Goal: Information Seeking & Learning: Learn about a topic

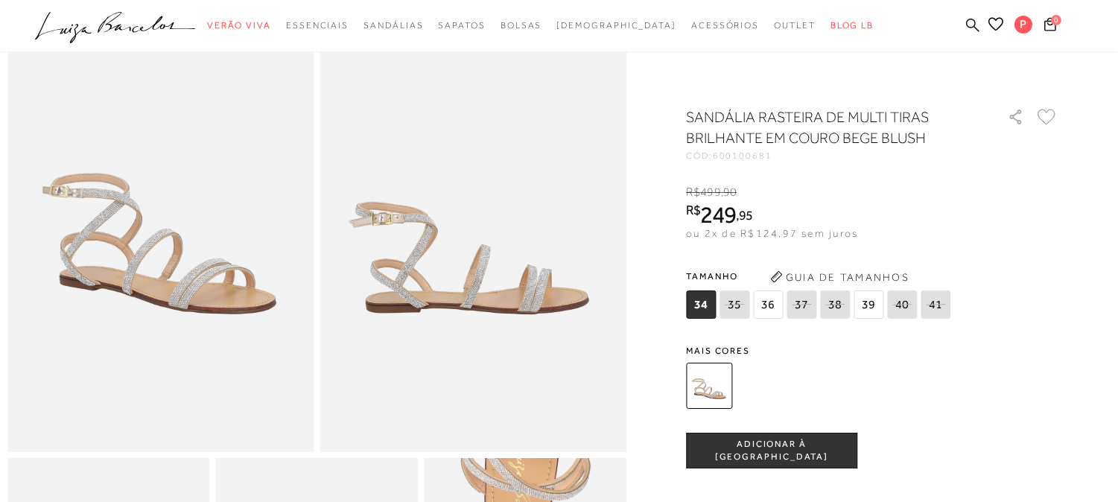
click at [970, 21] on icon at bounding box center [972, 25] width 13 height 14
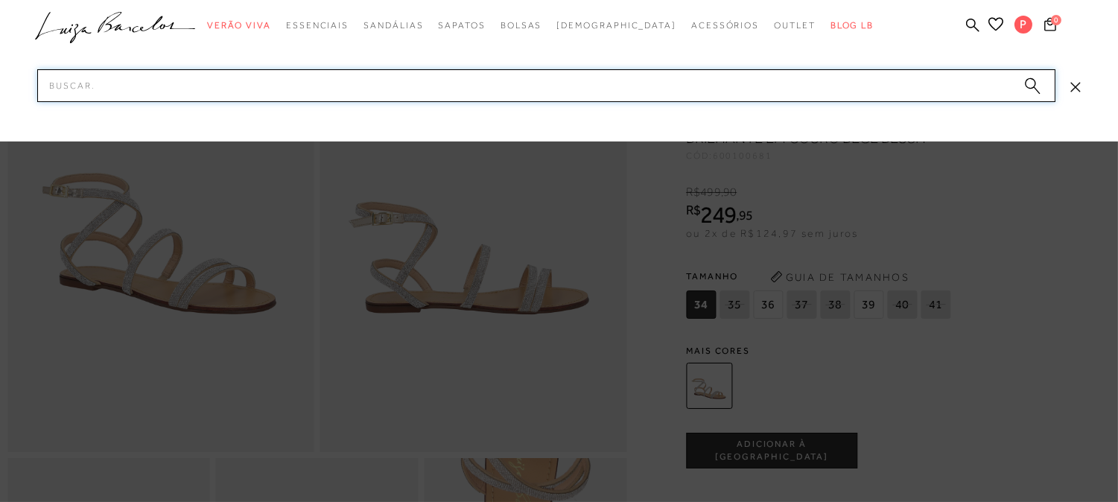
paste input "12350196935"
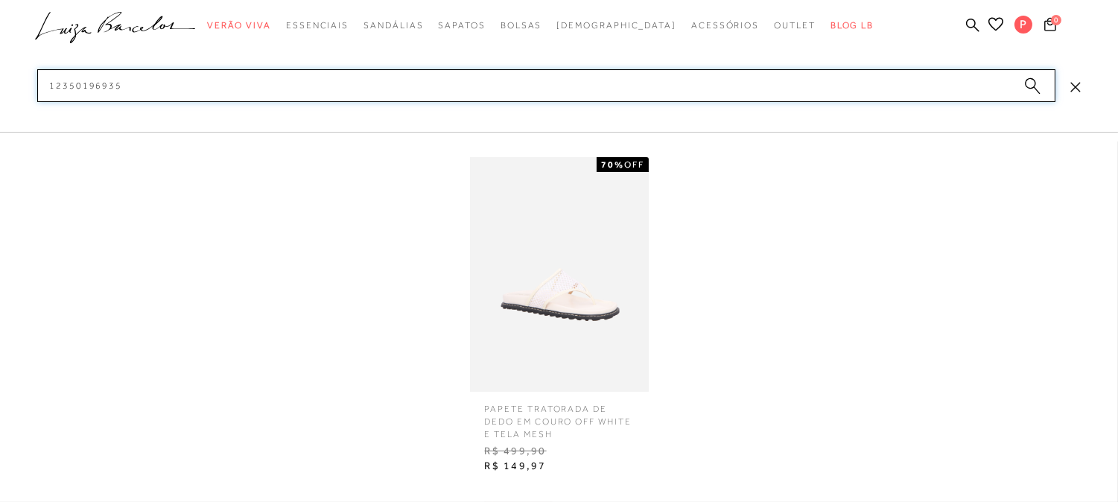
type input "12350196935"
click at [585, 279] on img at bounding box center [559, 274] width 179 height 235
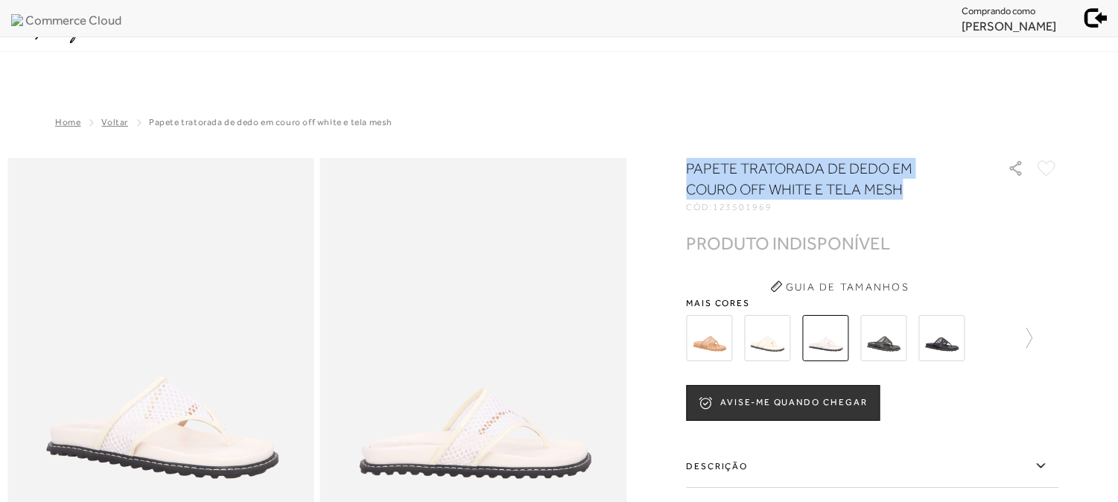
drag, startPoint x: 857, startPoint y: 195, endPoint x: 680, endPoint y: 174, distance: 178.5
copy h1 "PAPETE TRATORADA DE DEDO EM COURO OFF WHITE E TELA MESH"
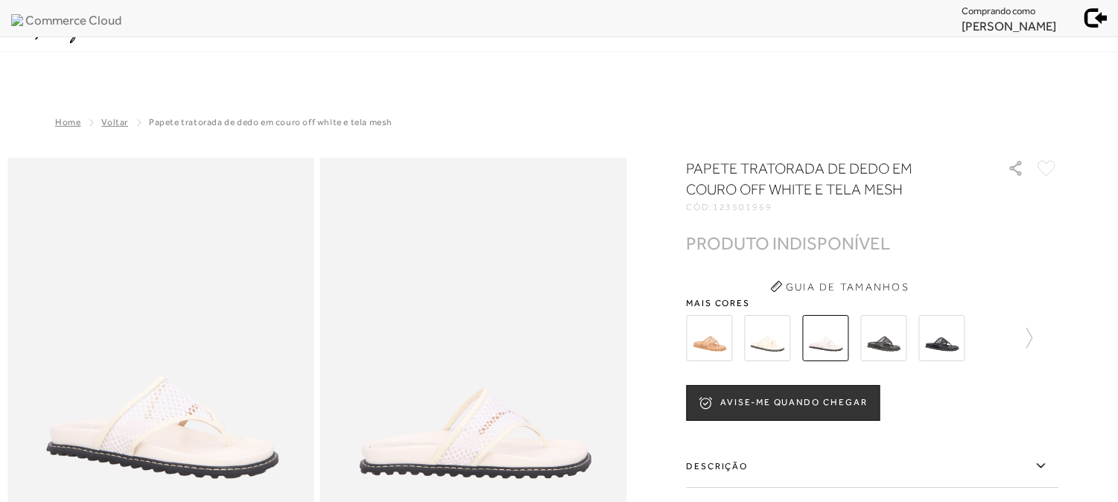
click at [980, 226] on div "PAPETE TRATORADA DE DEDO EM COURO OFF WHITE E TELA MESH CÓD: 123501969 × É nece…" at bounding box center [872, 438] width 372 height 561
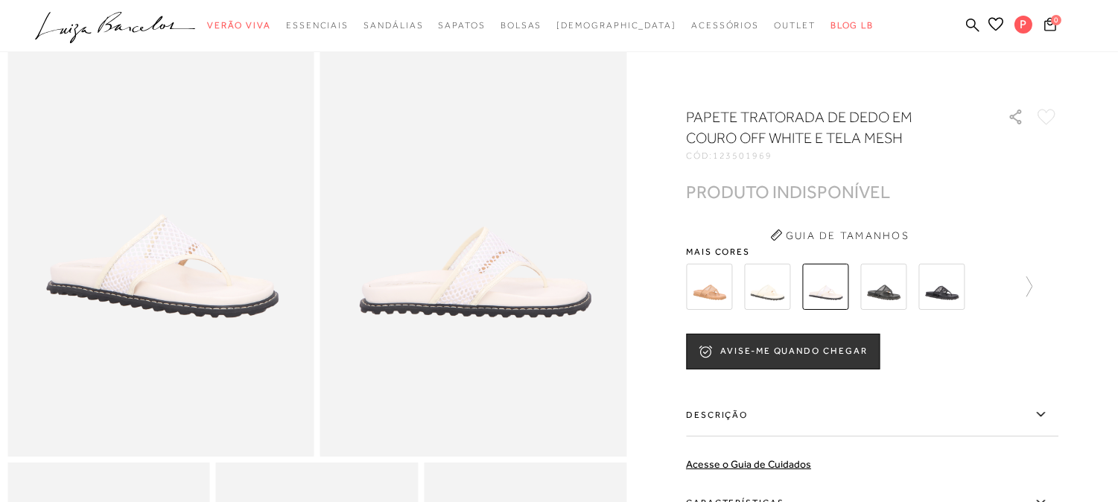
scroll to position [165, 0]
